Goal: Task Accomplishment & Management: Complete application form

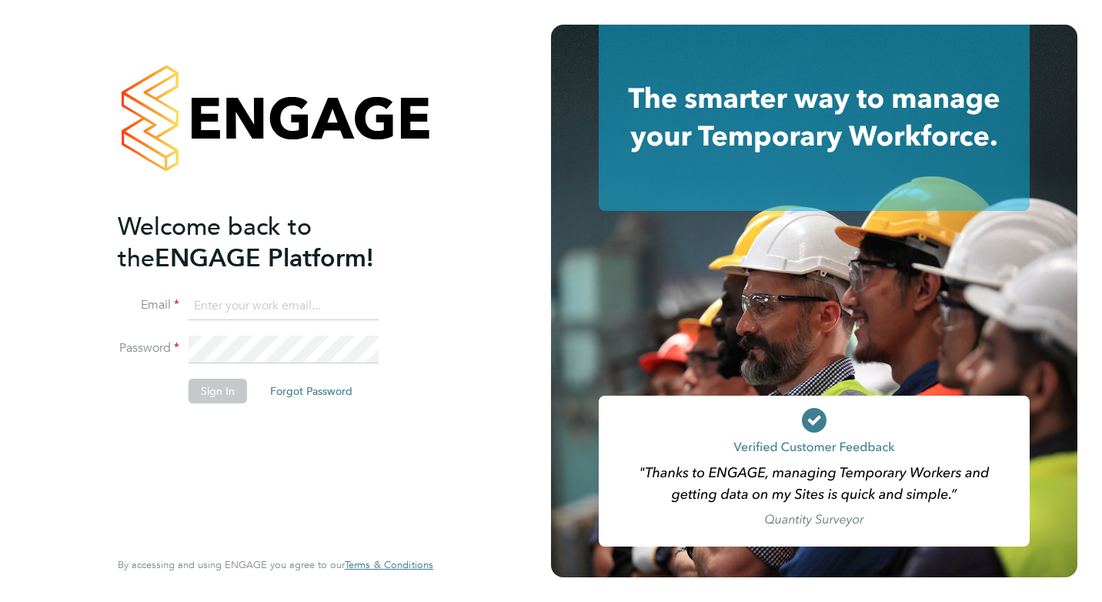
type input "[EMAIL_ADDRESS][DOMAIN_NAME]"
click at [232, 392] on button "Sign In" at bounding box center [217, 391] width 58 height 25
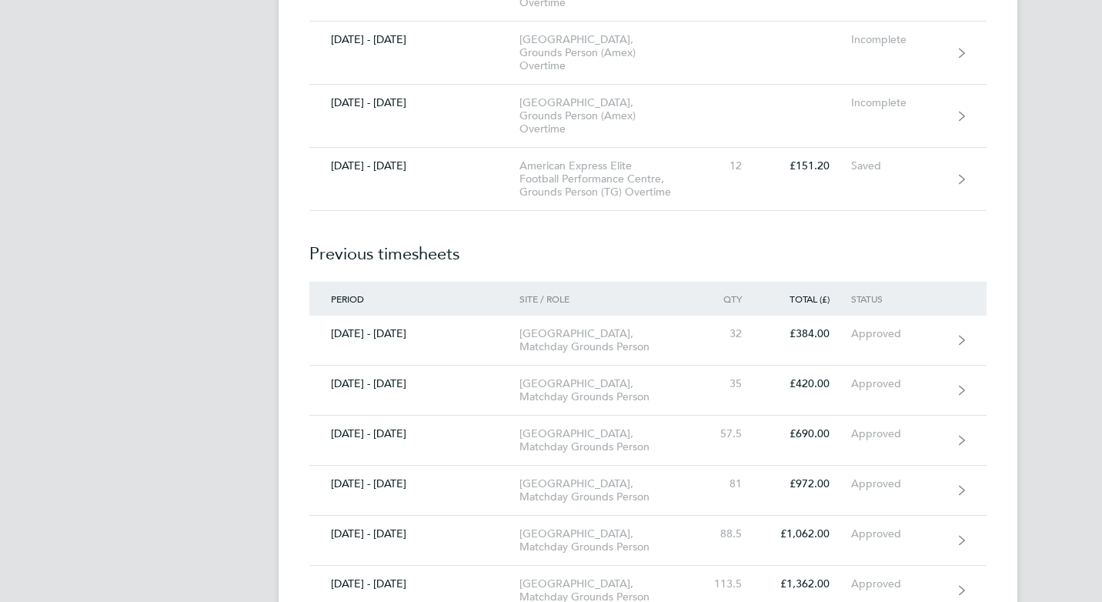
scroll to position [1154, 0]
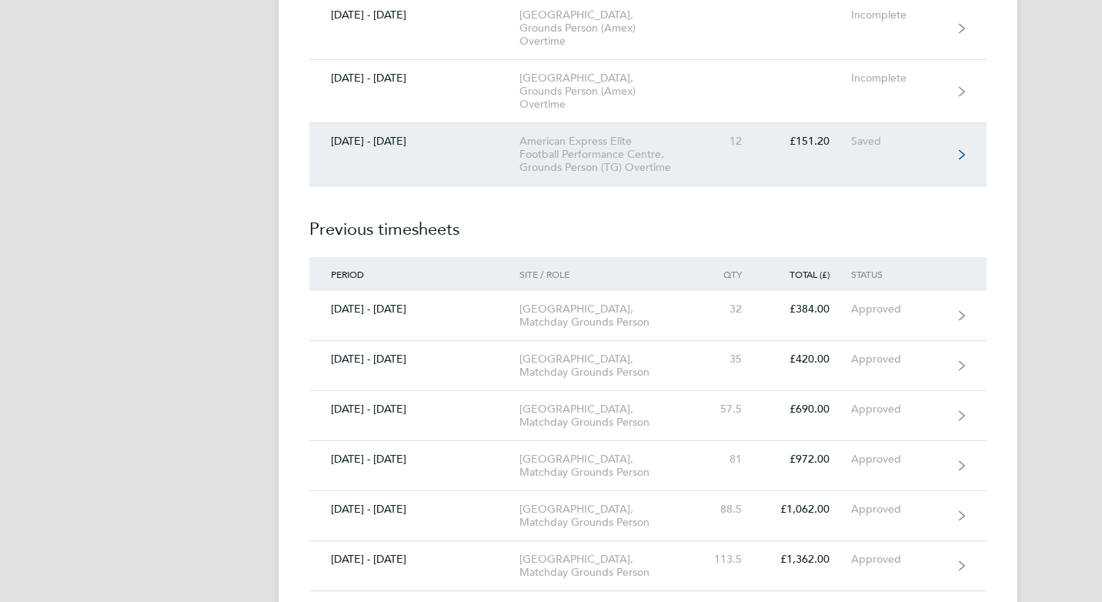
click at [850, 155] on link "01 - 31 Aug 2025 American Express Elite Football Performance Centre, Grounds Pe…" at bounding box center [647, 154] width 677 height 63
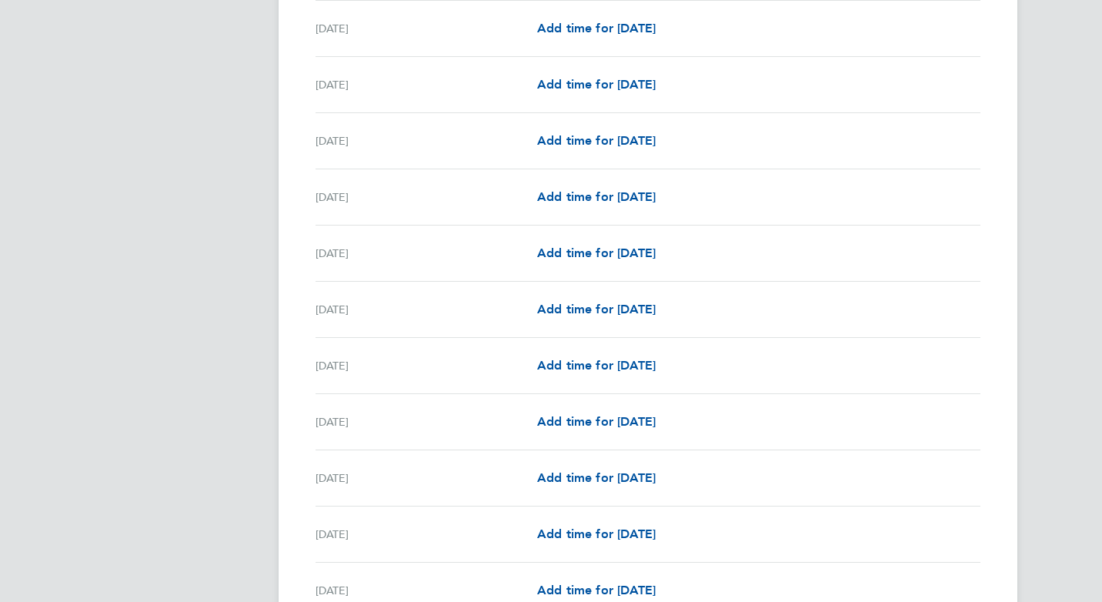
scroll to position [1586, 0]
click at [611, 202] on span "Add time for Sun 24 Aug" at bounding box center [596, 198] width 118 height 15
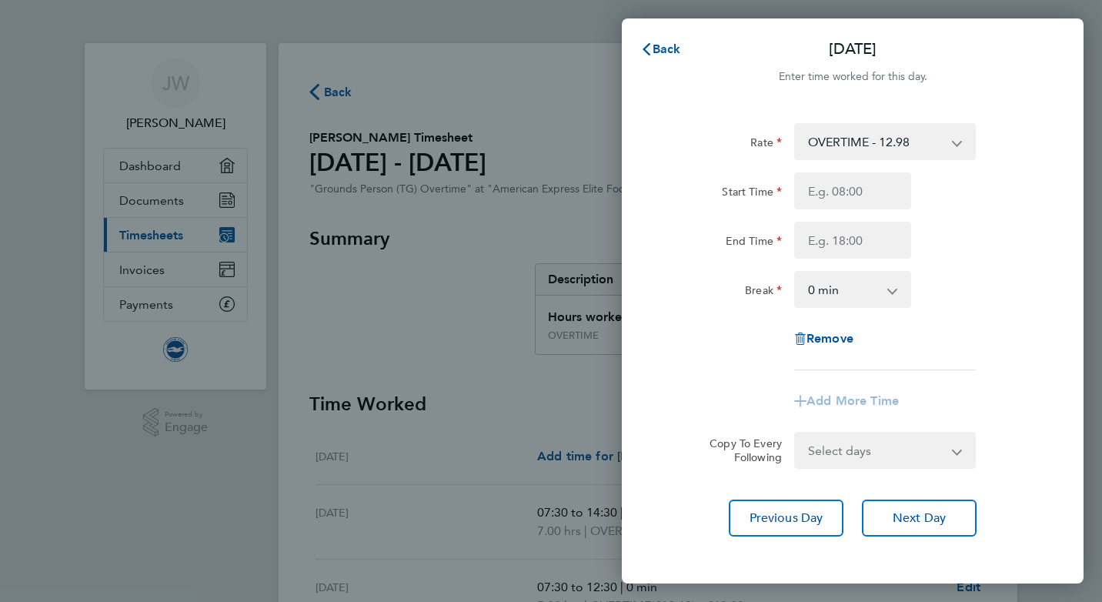
click at [955, 146] on select "OVERTIME - 12.98 OVERTIME1.5 - 12.98" at bounding box center [875, 142] width 160 height 34
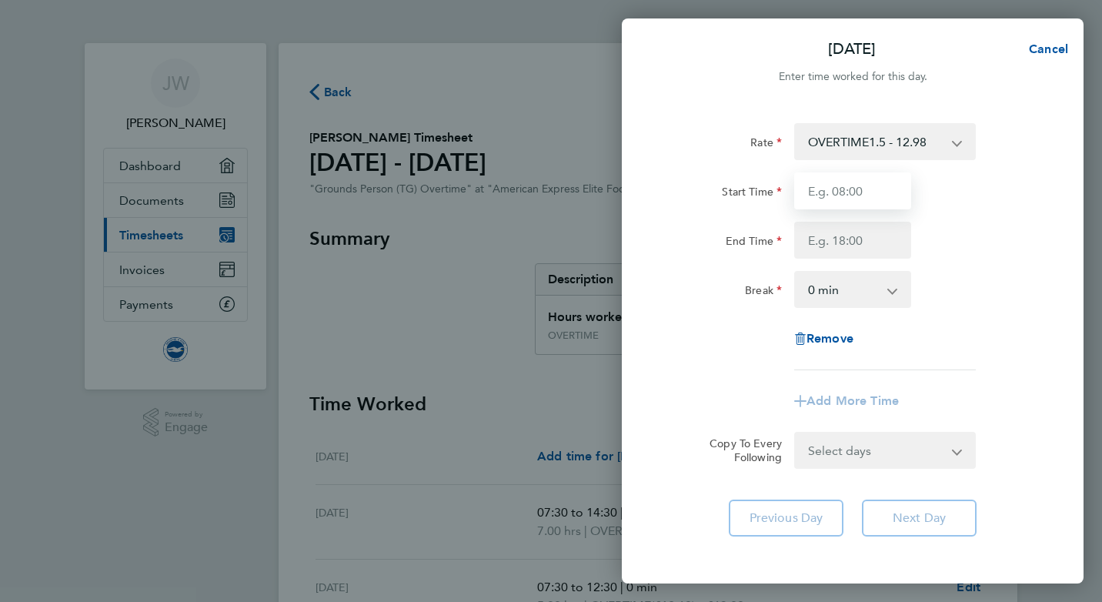
click at [856, 192] on input "Start Time" at bounding box center [852, 190] width 117 height 37
type input "07:30"
click at [845, 238] on input "End Time" at bounding box center [852, 240] width 117 height 37
type input "12:30"
click at [969, 354] on div "Remove" at bounding box center [853, 338] width 388 height 37
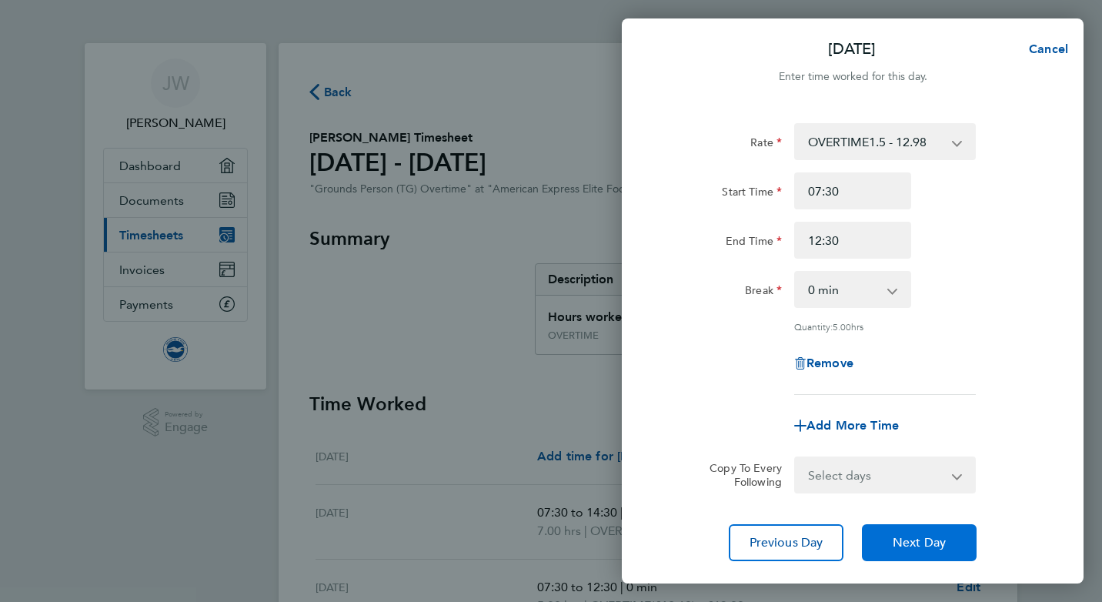
click at [932, 551] on button "Next Day" at bounding box center [919, 542] width 115 height 37
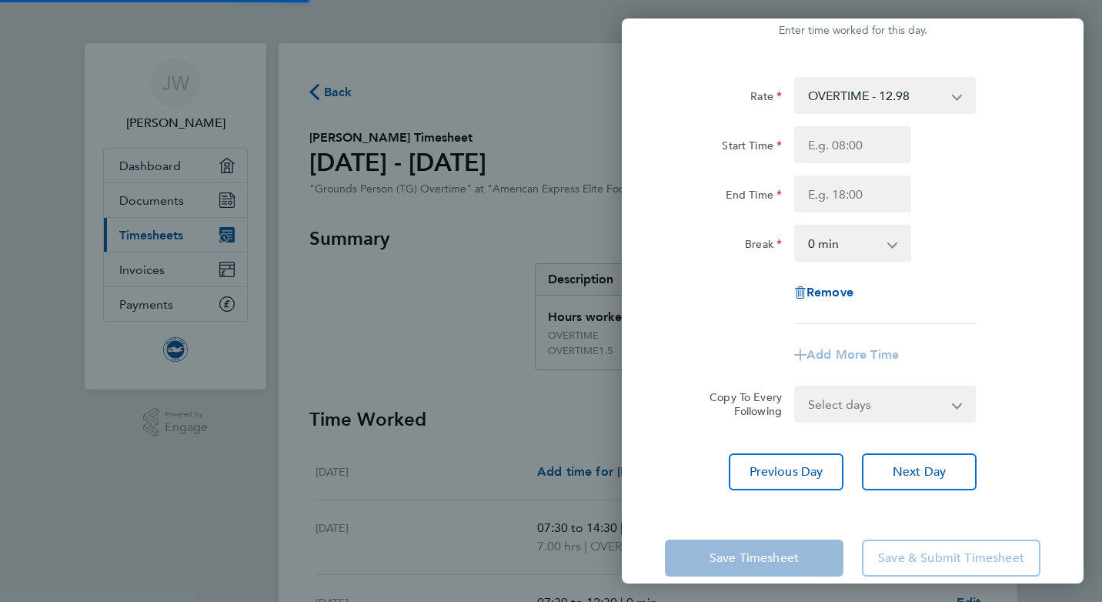
scroll to position [70, 0]
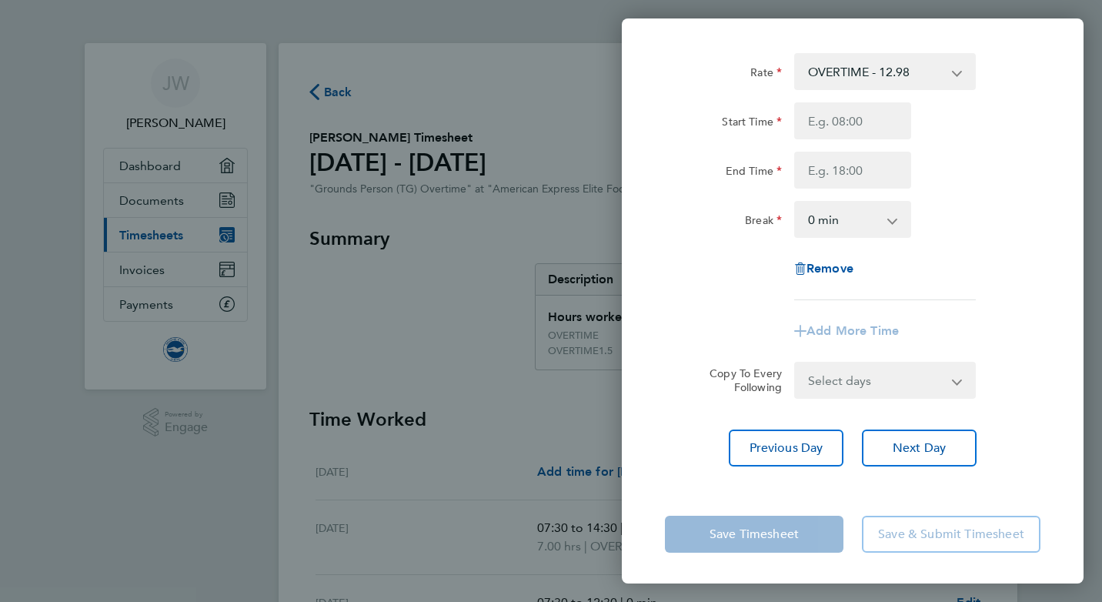
click at [1018, 373] on div "Copy To Every Following Select days Day Weekday (Mon-Fri) Weekend (Sat-Sun) Tue…" at bounding box center [853, 380] width 388 height 37
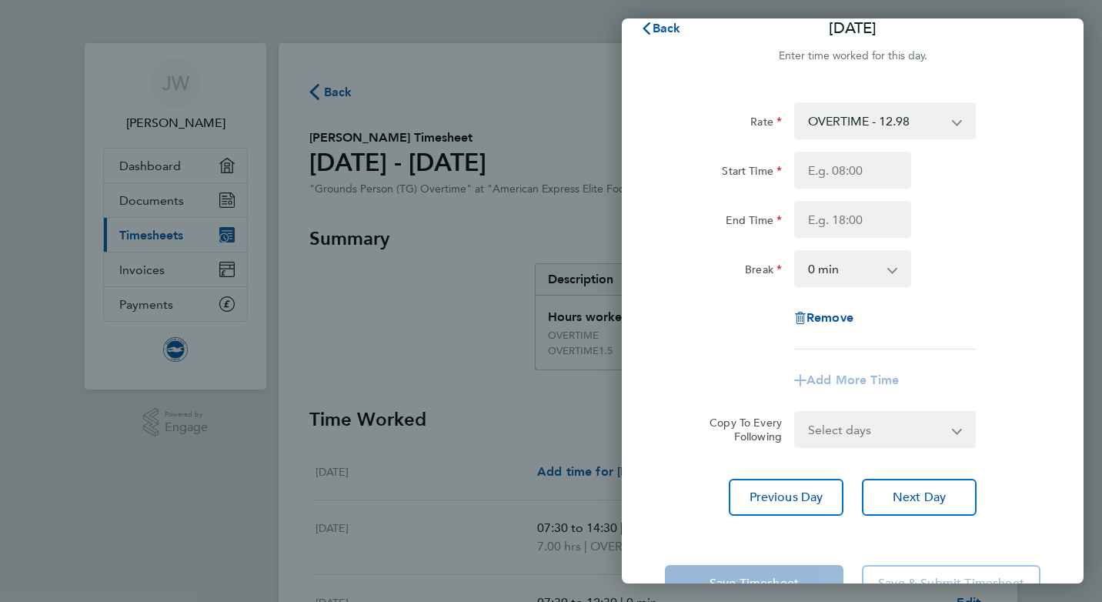
scroll to position [0, 0]
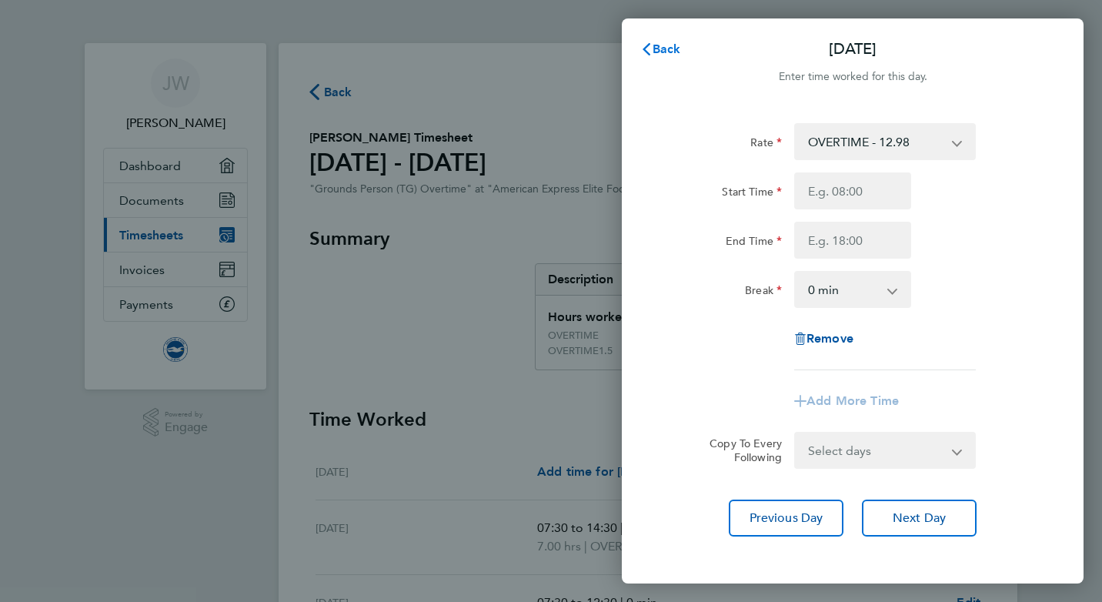
click at [665, 48] on span "Back" at bounding box center [666, 49] width 28 height 15
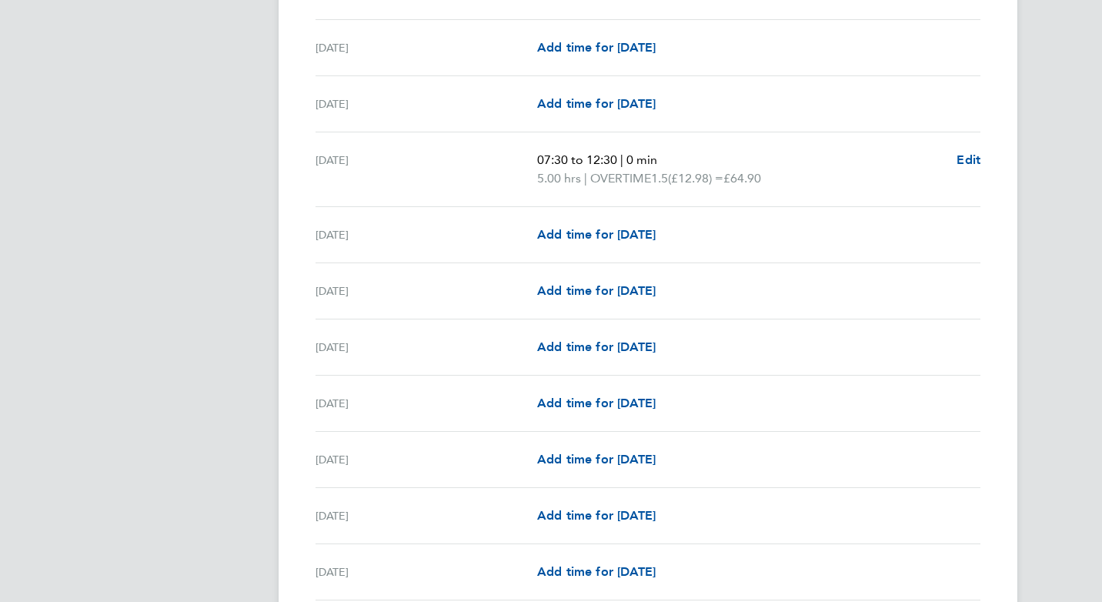
scroll to position [1620, 0]
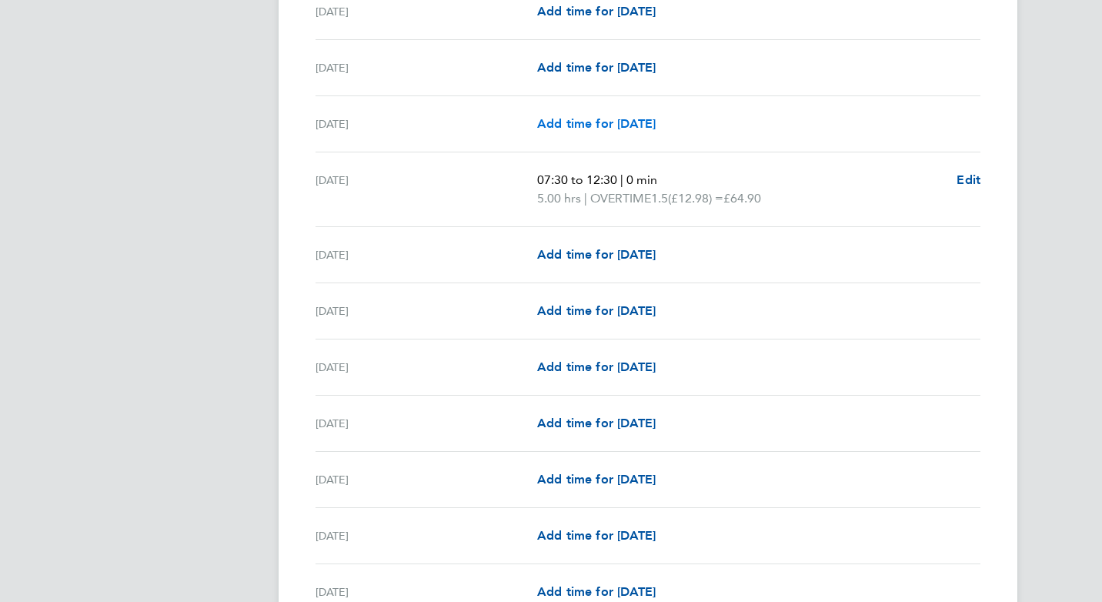
click at [647, 116] on span "Add time for Sat 23 Aug" at bounding box center [596, 123] width 118 height 15
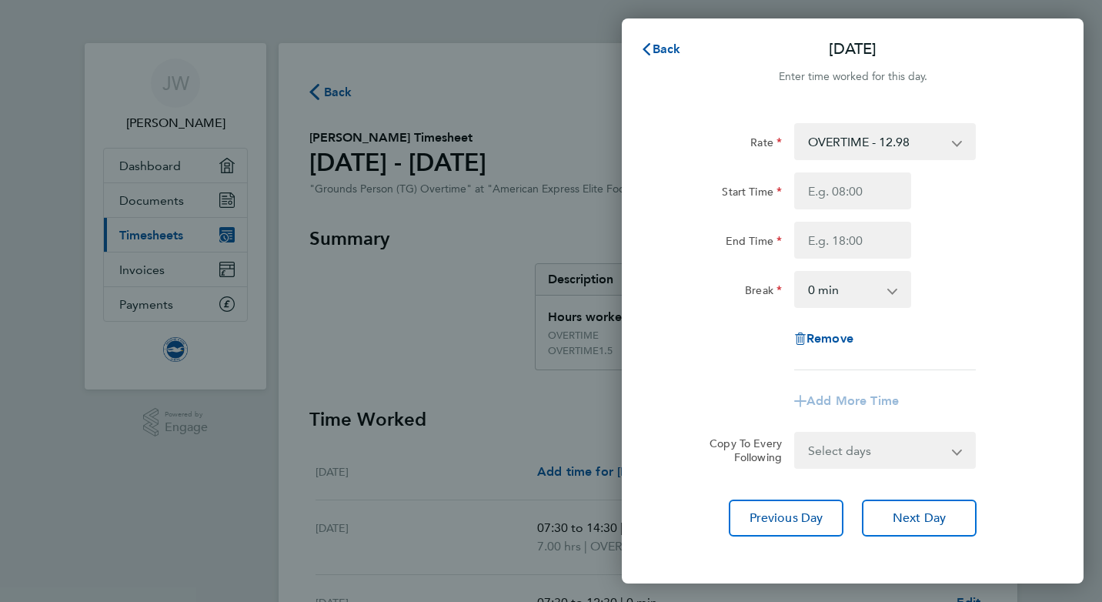
click at [953, 141] on select "OVERTIME - 12.98 OVERTIME1.5 - 12.98" at bounding box center [875, 142] width 160 height 34
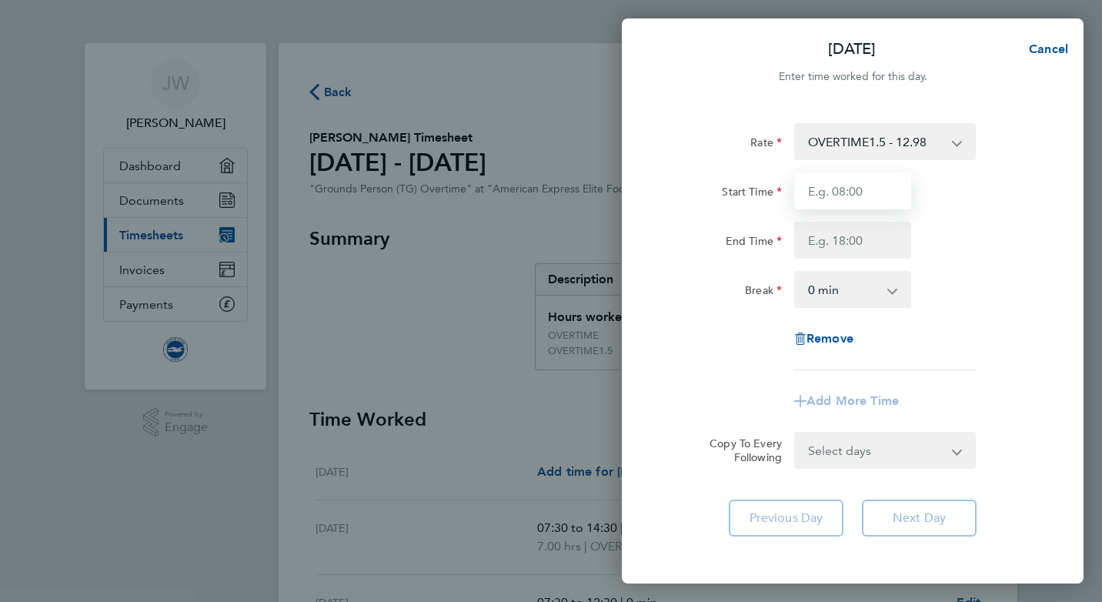
click at [853, 195] on input "Start Time" at bounding box center [852, 190] width 117 height 37
type input "06:30"
click at [851, 240] on input "End Time" at bounding box center [852, 240] width 117 height 37
click at [850, 236] on input "End Time" at bounding box center [852, 240] width 117 height 37
type input "12:00"
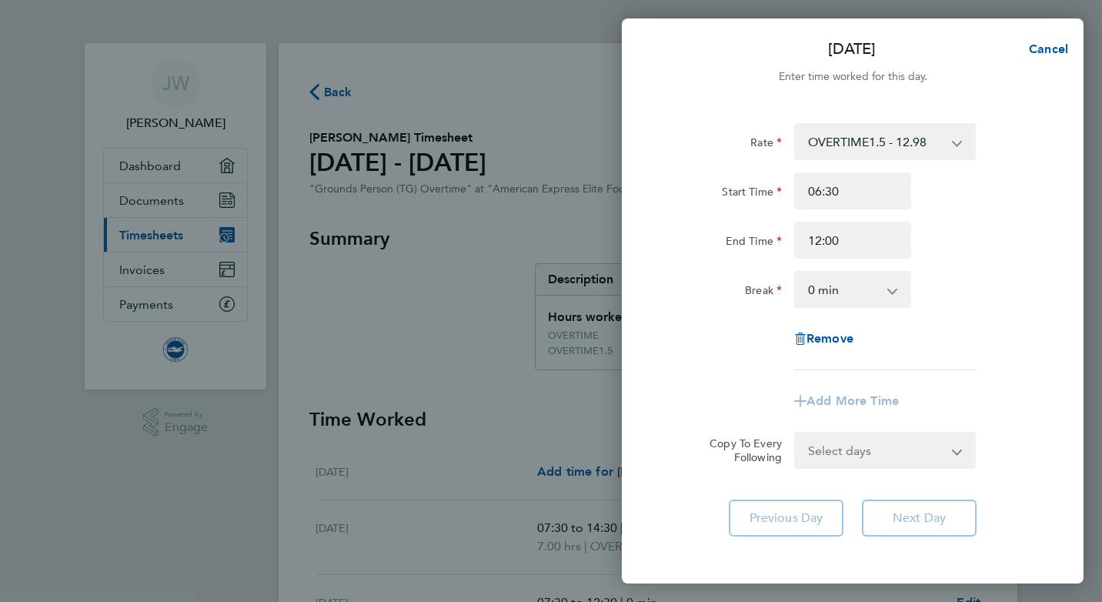
click at [1044, 188] on div "Start Time 06:30" at bounding box center [853, 190] width 388 height 37
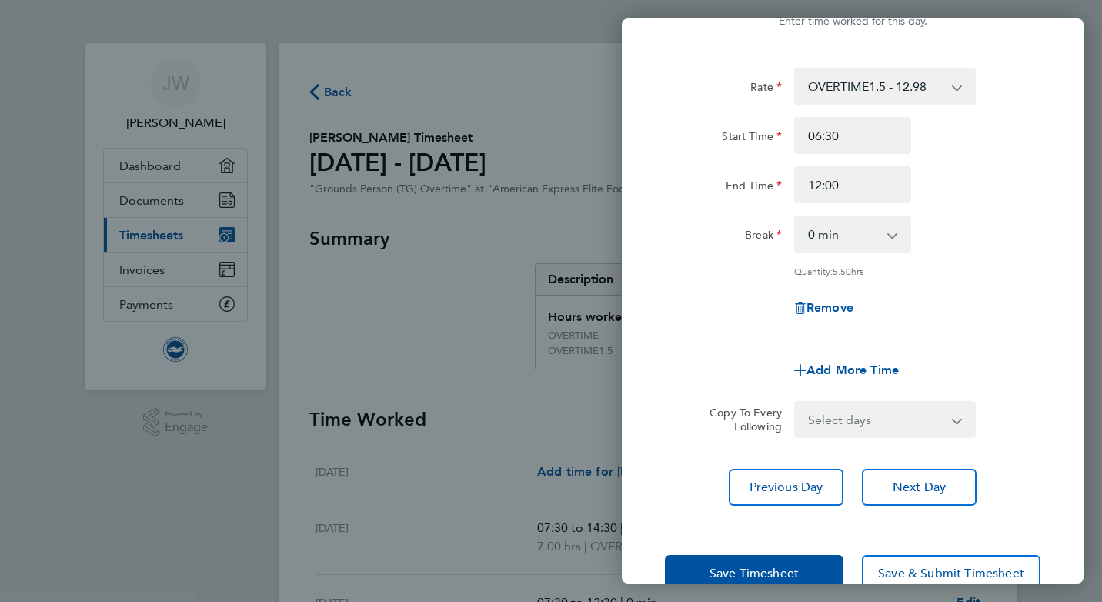
scroll to position [93, 0]
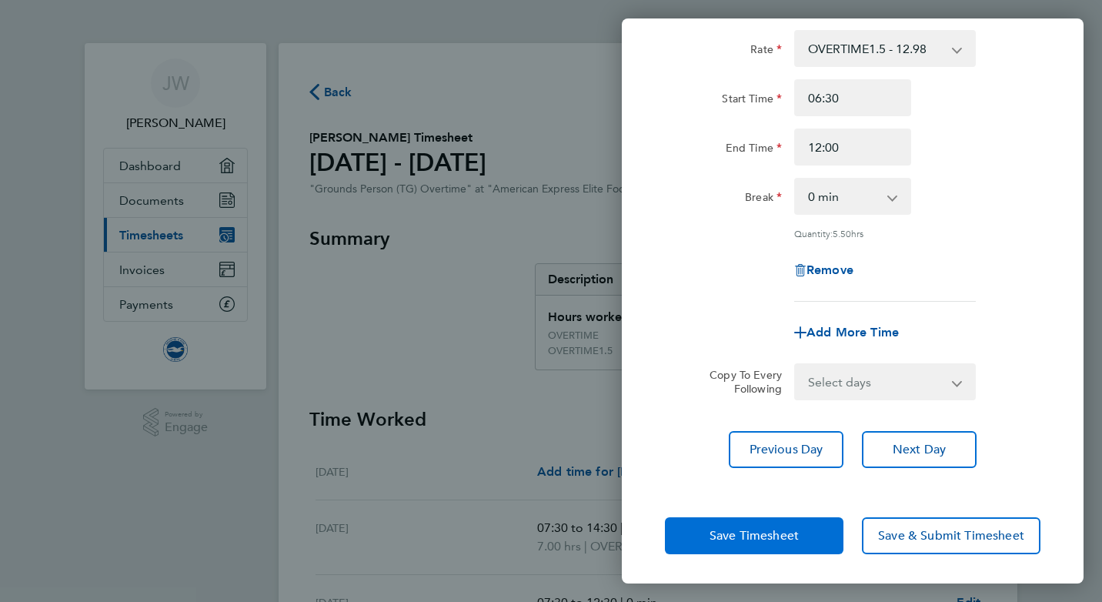
click at [791, 523] on button "Save Timesheet" at bounding box center [754, 535] width 178 height 37
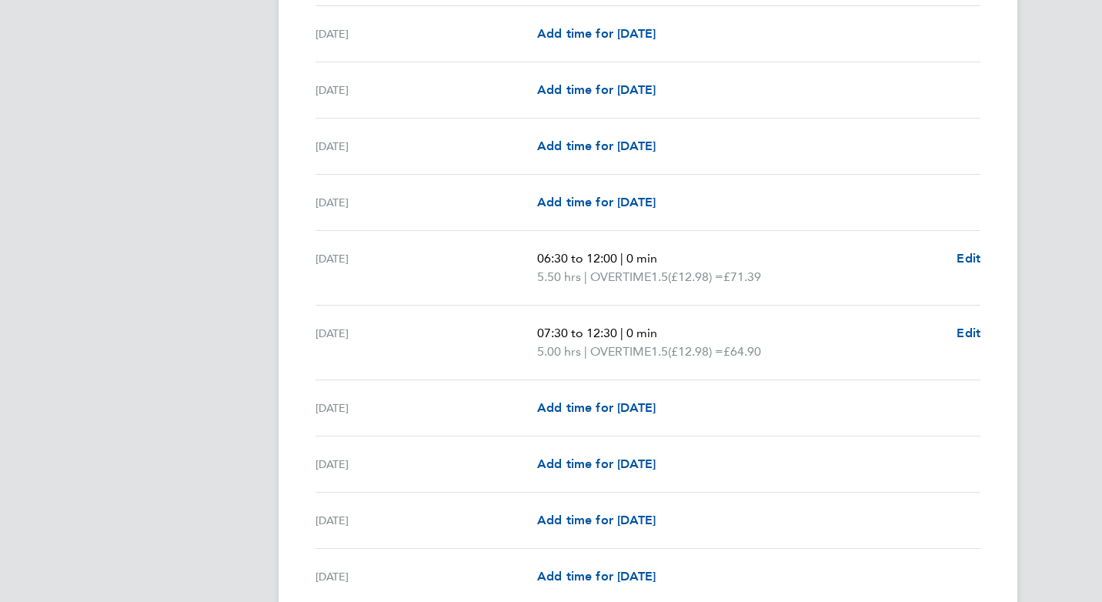
scroll to position [1485, 0]
click at [969, 253] on span "Edit" at bounding box center [968, 259] width 24 height 15
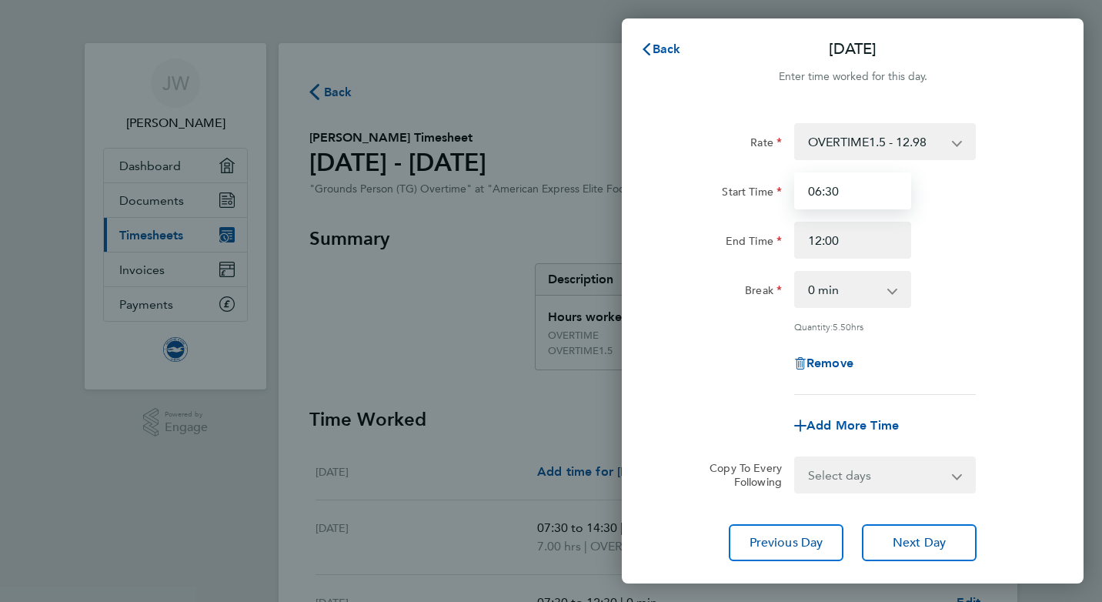
click at [884, 190] on input "06:30" at bounding box center [852, 190] width 117 height 37
click at [819, 189] on input "06:30" at bounding box center [852, 190] width 117 height 37
type input "07:30"
click at [1047, 267] on div "Rate OVERTIME1.5 - 12.98 OVERTIME - 12.98 Start Time 07:30 End Time 12:00 Break…" at bounding box center [853, 342] width 462 height 475
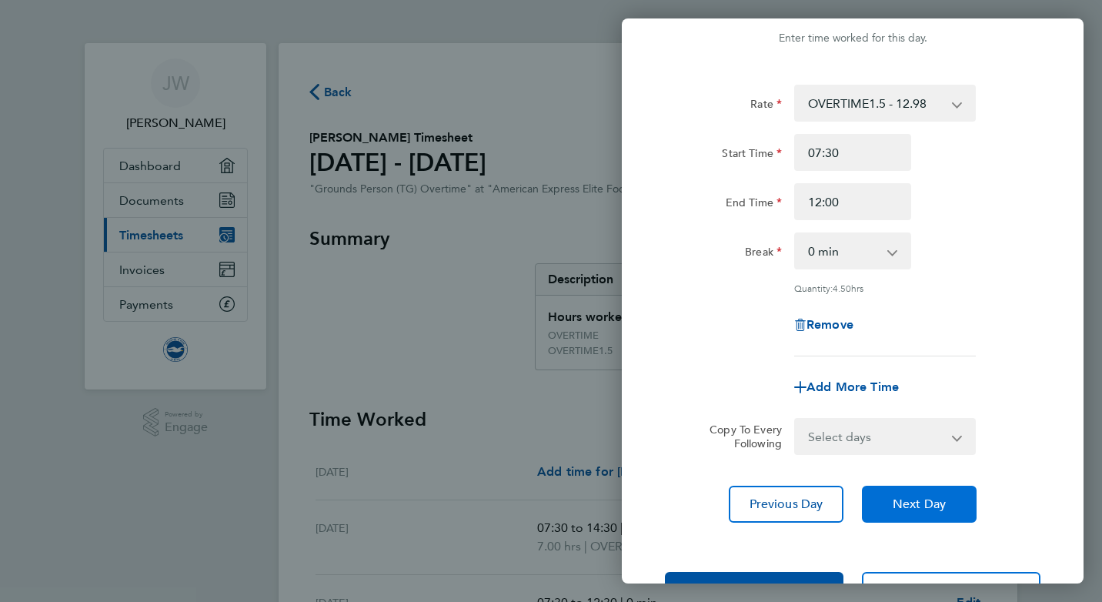
scroll to position [93, 0]
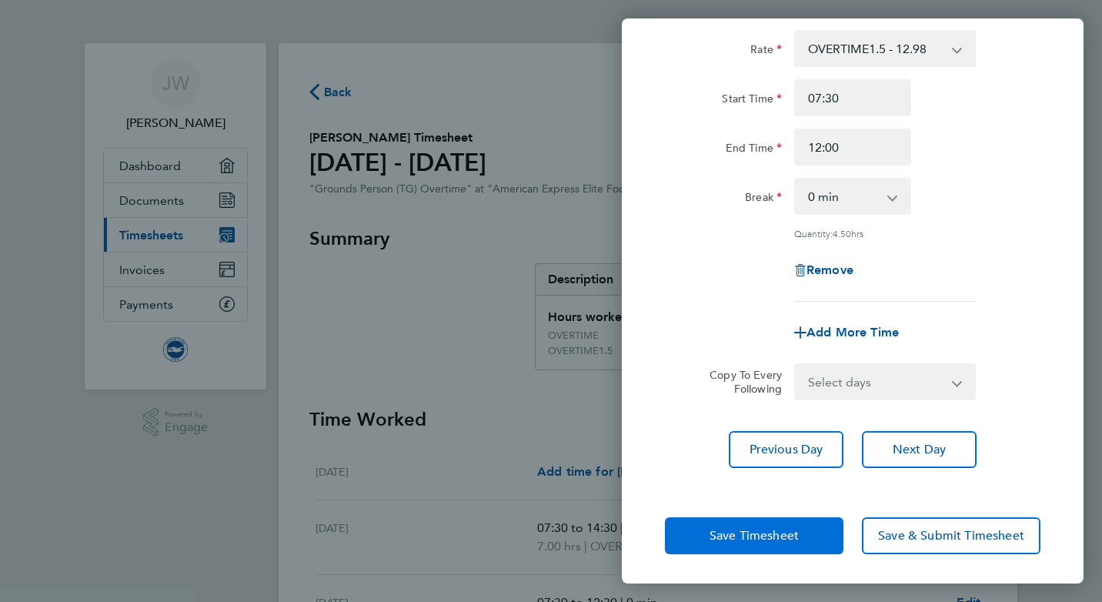
click at [792, 525] on button "Save Timesheet" at bounding box center [754, 535] width 178 height 37
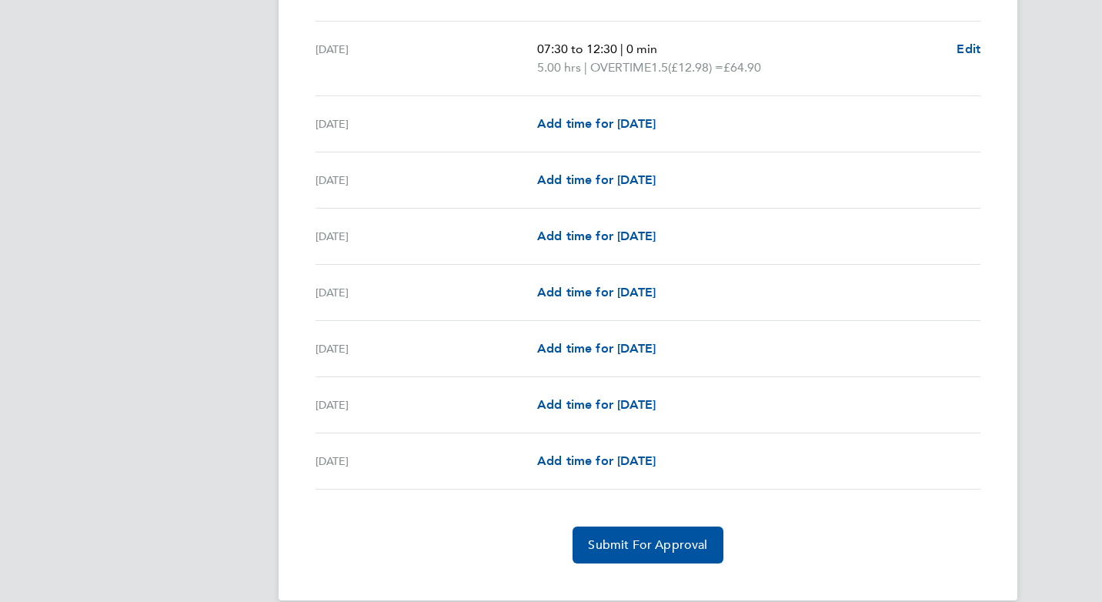
scroll to position [1793, 0]
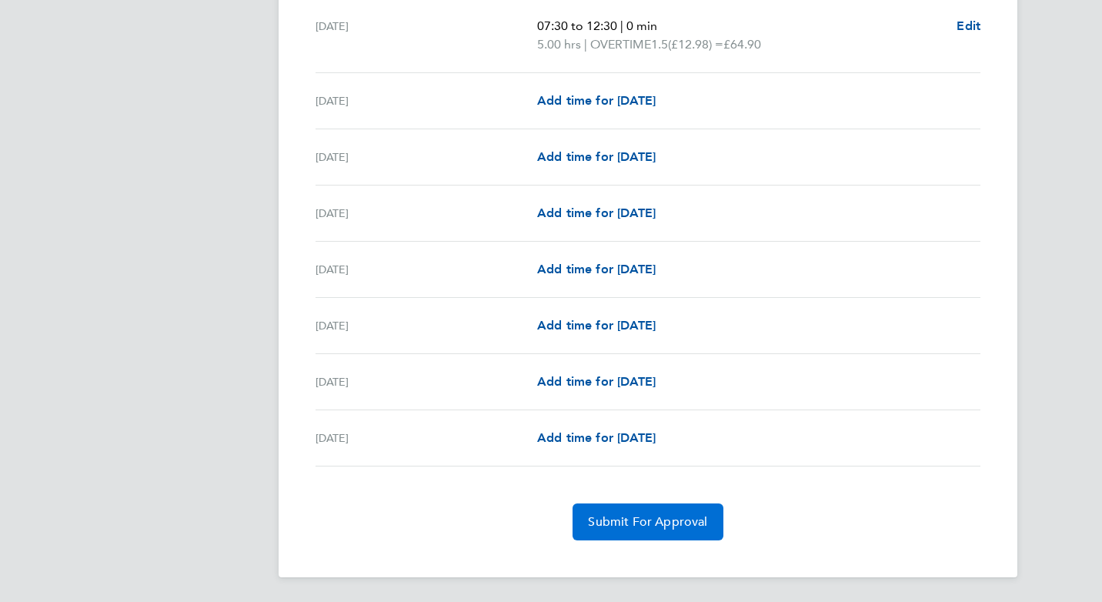
click at [654, 511] on button "Submit For Approval" at bounding box center [647, 521] width 150 height 37
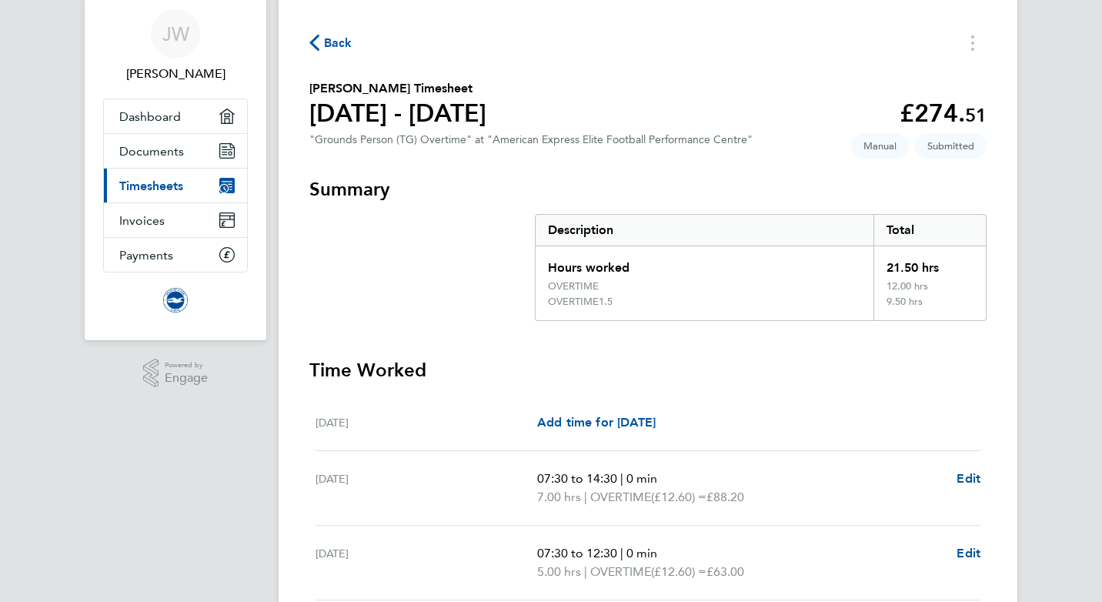
scroll to position [0, 0]
